Goal: Task Accomplishment & Management: Manage account settings

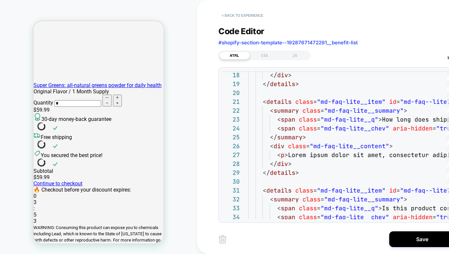
scroll to position [80, 0]
click at [406, 237] on button "Save" at bounding box center [422, 239] width 66 height 16
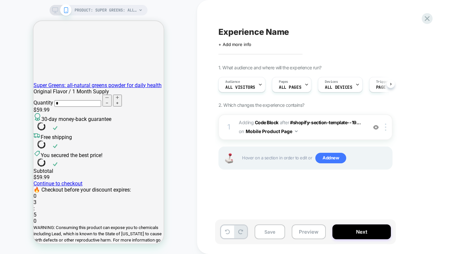
scroll to position [0, 0]
click at [428, 18] on icon at bounding box center [427, 18] width 9 height 9
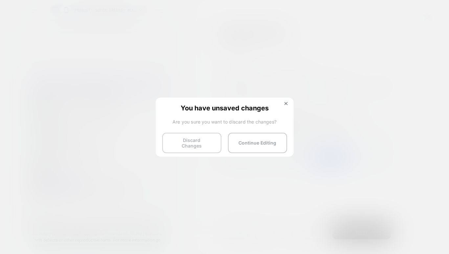
click at [206, 138] on button "Discard Changes" at bounding box center [191, 143] width 59 height 20
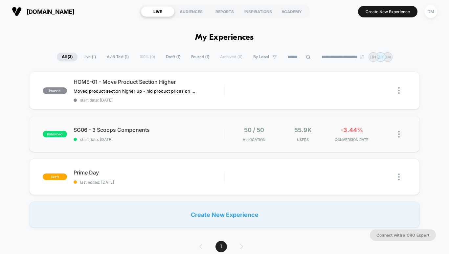
click at [204, 130] on span "SG06 - 3 Scoops Components" at bounding box center [149, 129] width 151 height 7
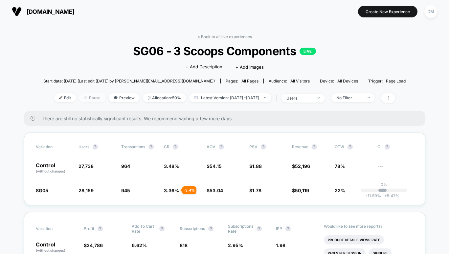
click at [89, 96] on span "Pause" at bounding box center [92, 97] width 26 height 9
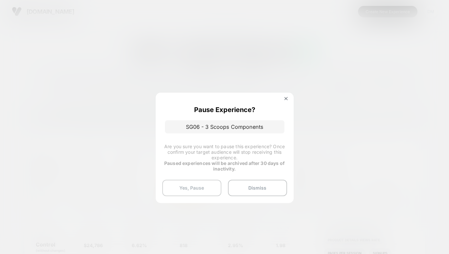
click at [204, 185] on button "Yes, Pause" at bounding box center [191, 188] width 59 height 16
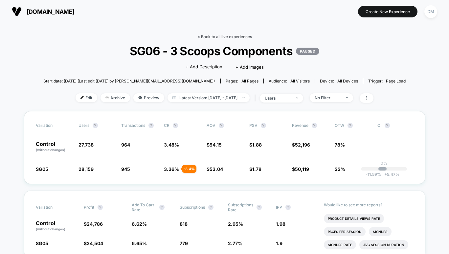
click at [198, 34] on link "< Back to all live experiences" at bounding box center [224, 36] width 55 height 5
